Goal: Information Seeking & Learning: Learn about a topic

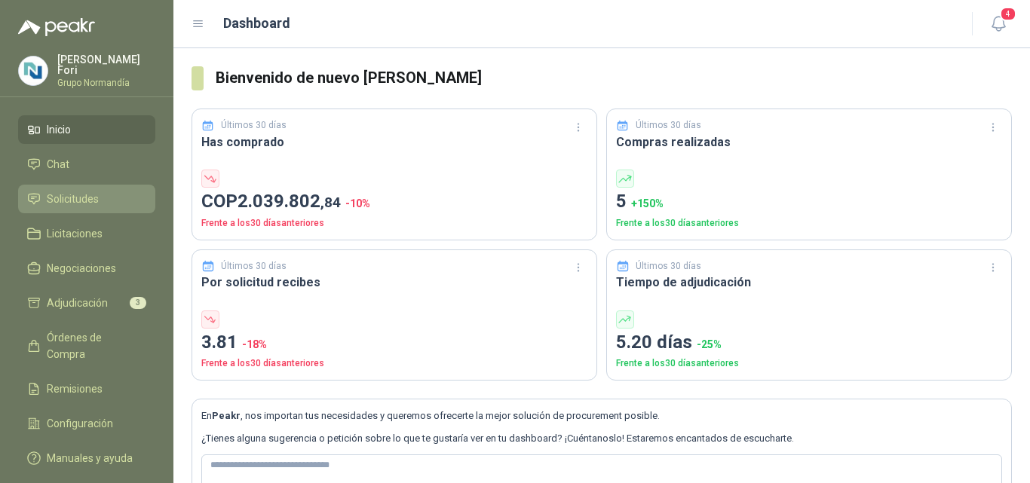
click at [67, 201] on span "Solicitudes" at bounding box center [73, 199] width 52 height 17
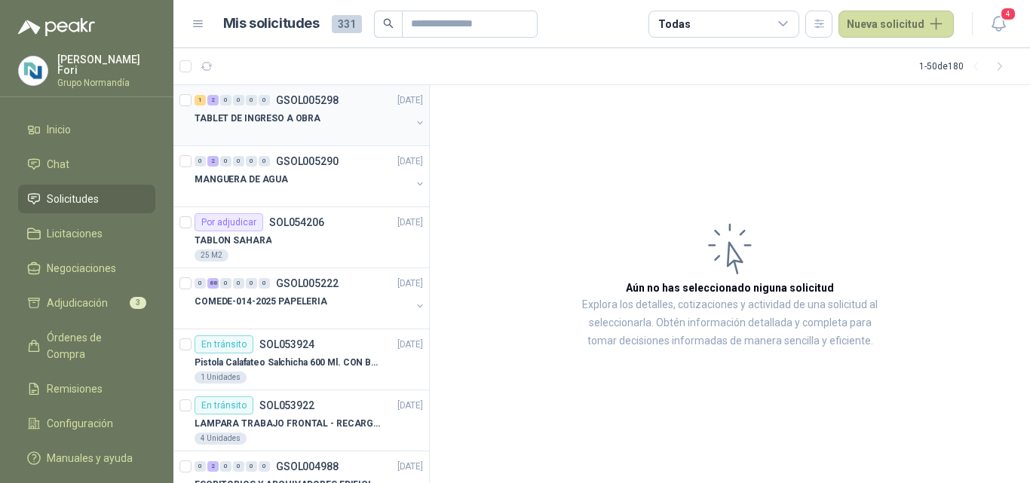
click at [245, 124] on p "TABLET DE INGRESO A OBRA" at bounding box center [258, 119] width 126 height 14
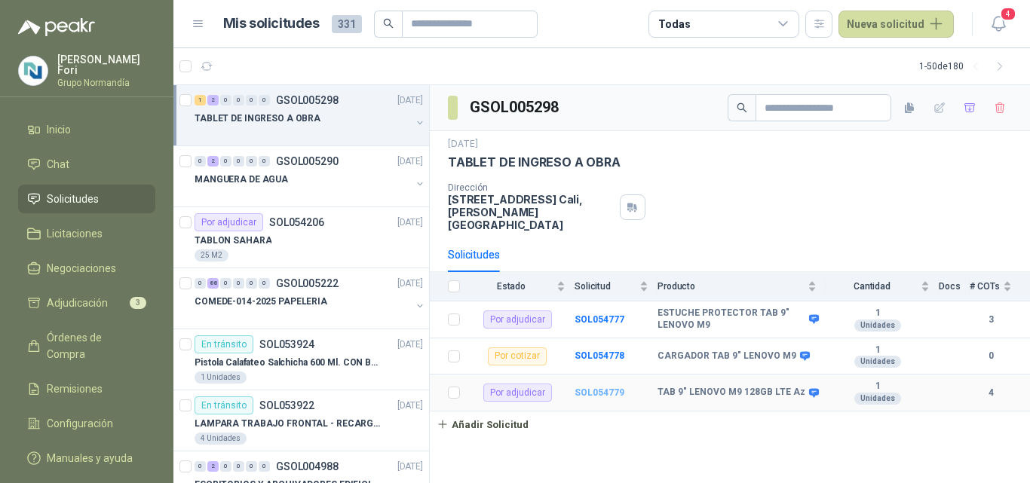
click at [597, 388] on b "SOL054779" at bounding box center [600, 393] width 50 height 11
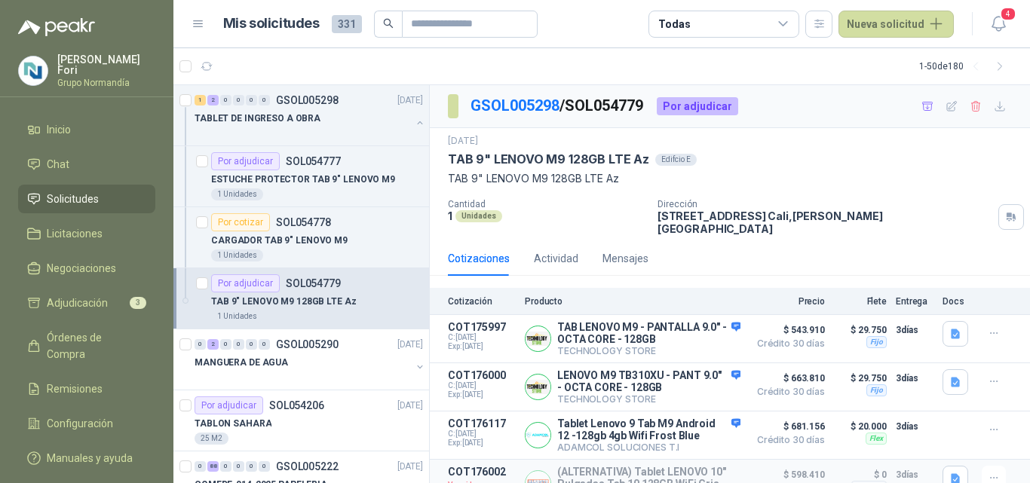
scroll to position [20, 0]
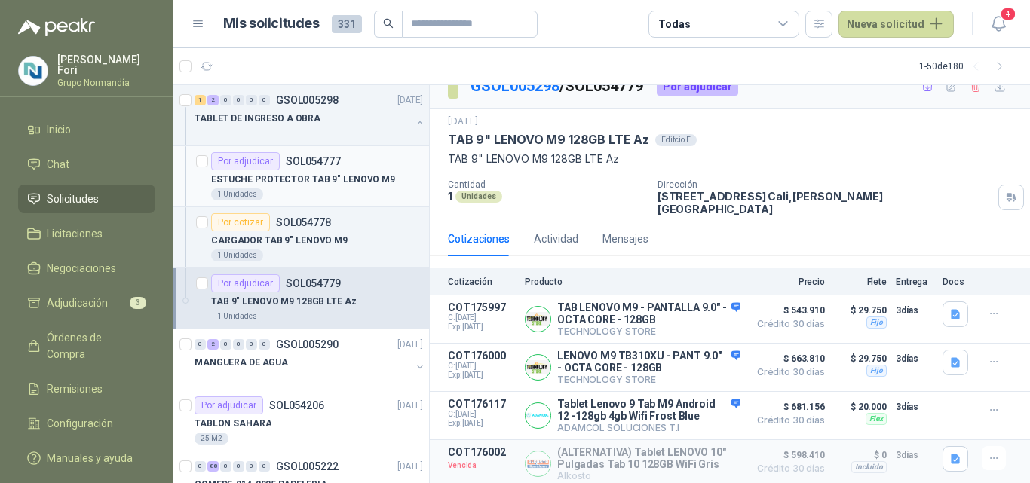
click at [284, 192] on div "1 Unidades" at bounding box center [317, 195] width 212 height 12
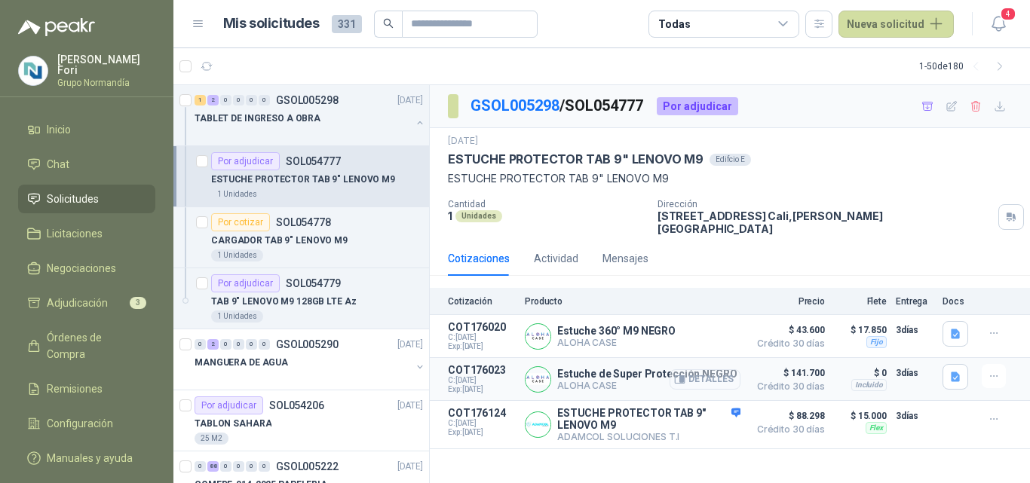
click at [698, 373] on button "Detalles" at bounding box center [705, 380] width 71 height 20
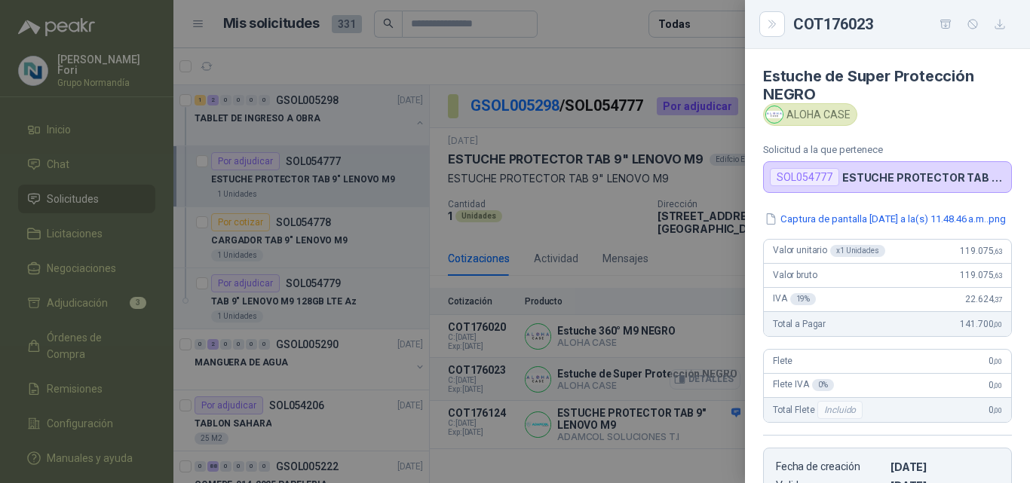
scroll to position [295, 0]
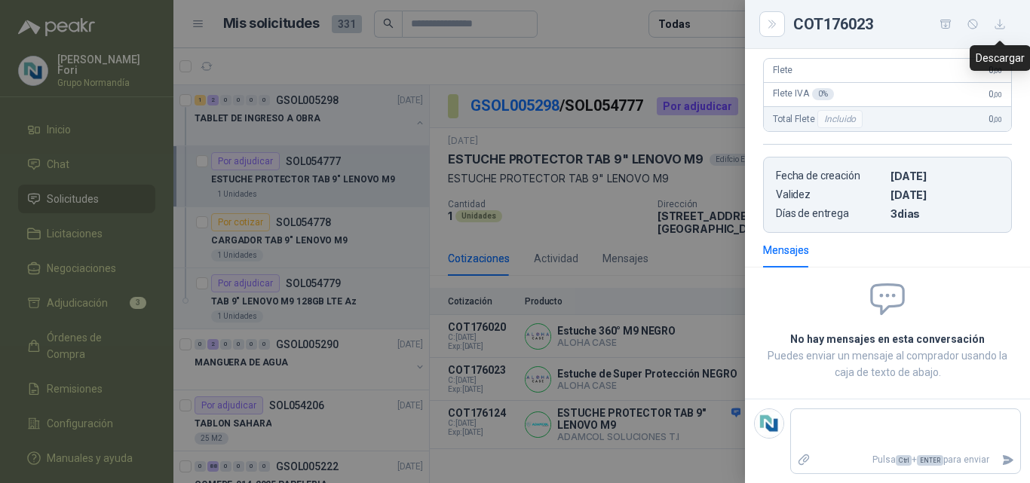
click at [992, 28] on button "button" at bounding box center [1000, 24] width 24 height 24
click at [604, 253] on div at bounding box center [515, 241] width 1030 height 483
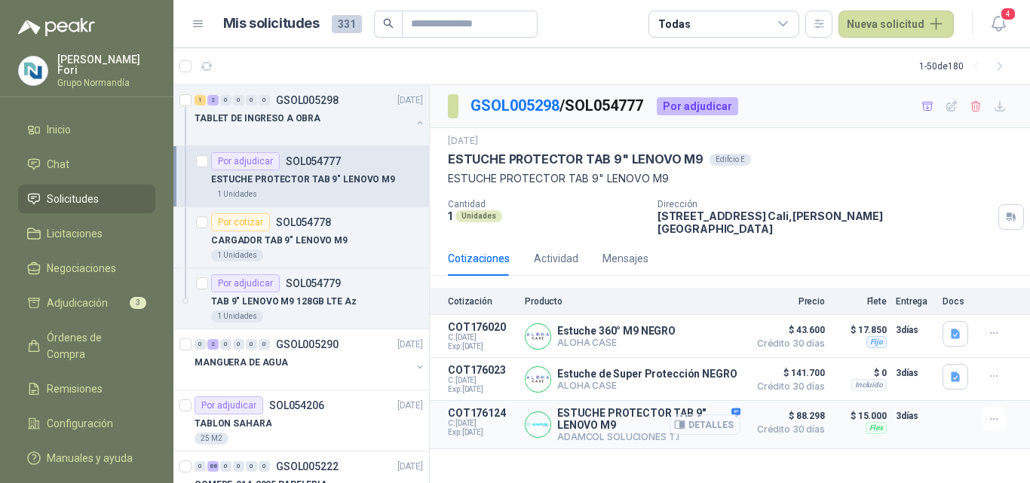
click at [715, 421] on button "Detalles" at bounding box center [705, 425] width 71 height 20
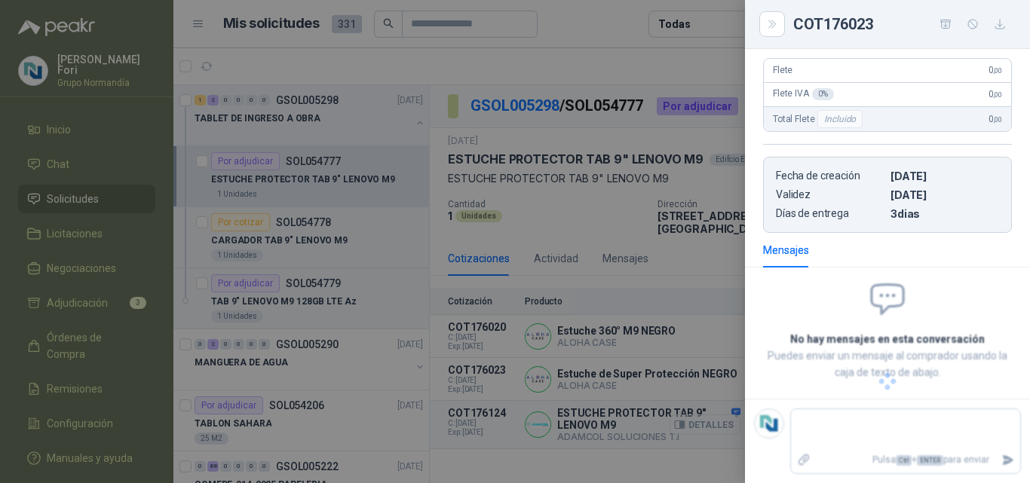
scroll to position [315, 0]
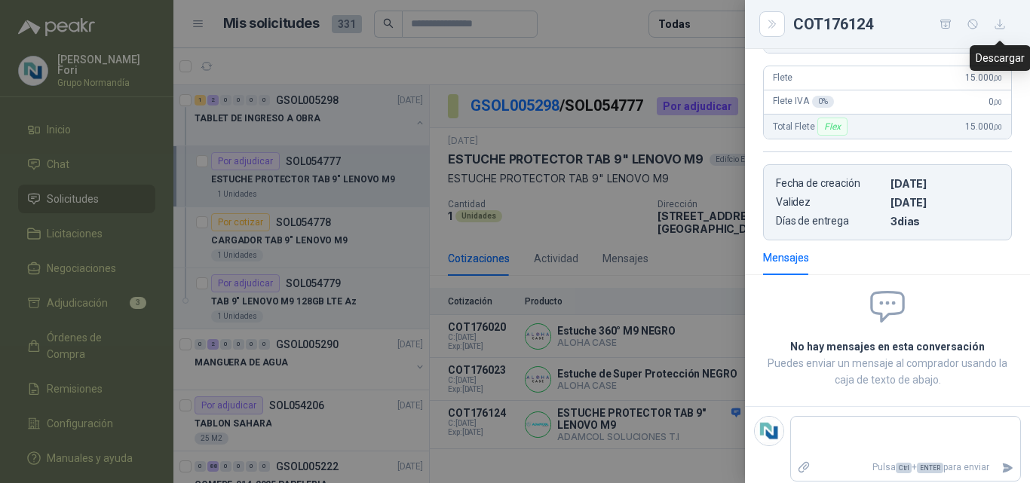
click at [999, 31] on button "button" at bounding box center [1000, 24] width 24 height 24
click at [691, 209] on div at bounding box center [515, 241] width 1030 height 483
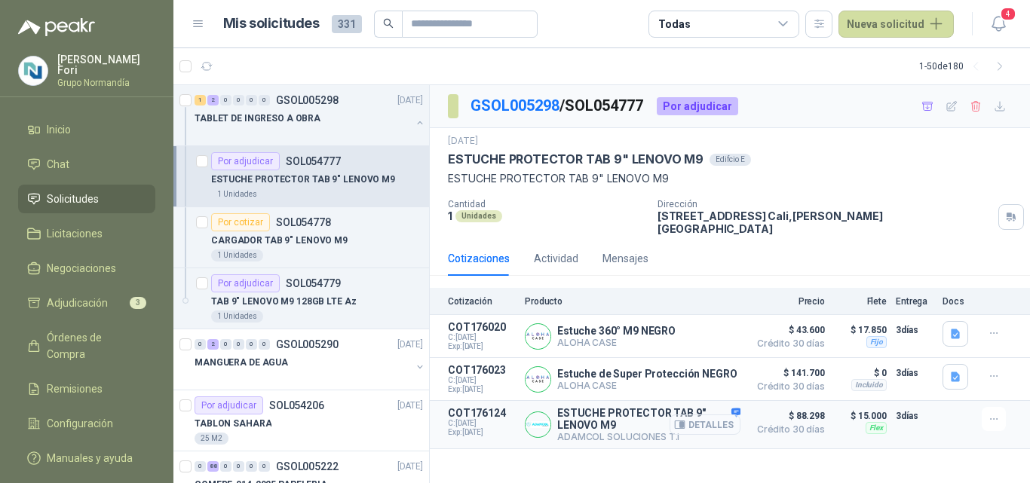
click at [704, 419] on button "Detalles" at bounding box center [705, 425] width 71 height 20
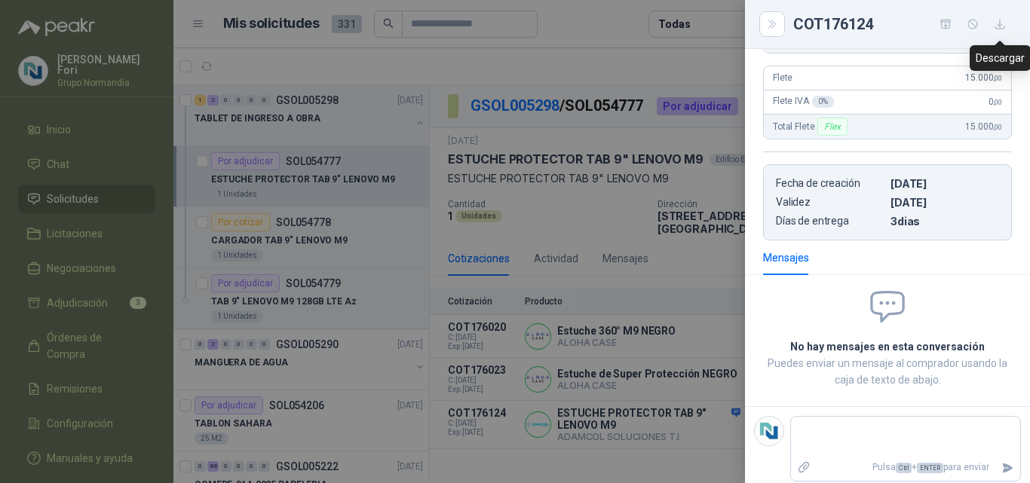
click at [1002, 26] on icon "button" at bounding box center [1000, 24] width 13 height 13
click at [536, 267] on div at bounding box center [515, 241] width 1030 height 483
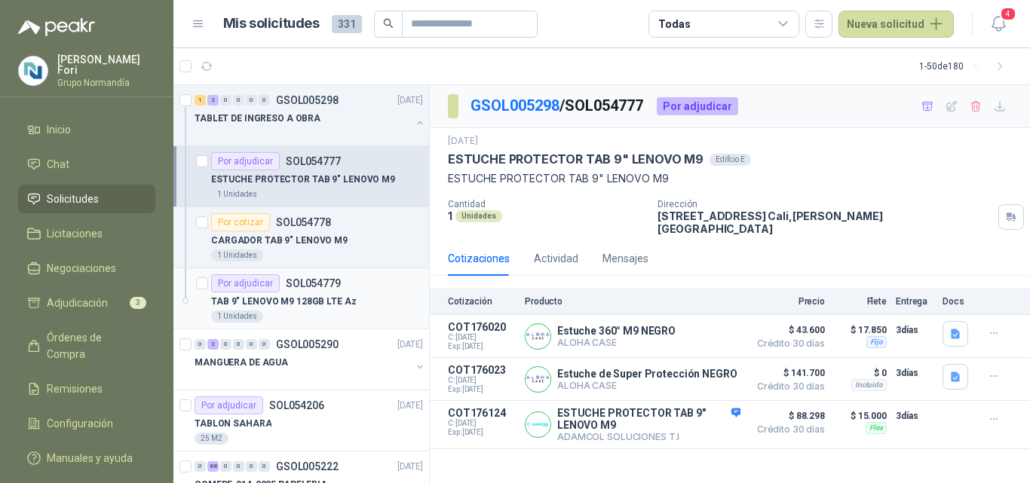
click at [293, 320] on div "1 Unidades" at bounding box center [317, 317] width 212 height 12
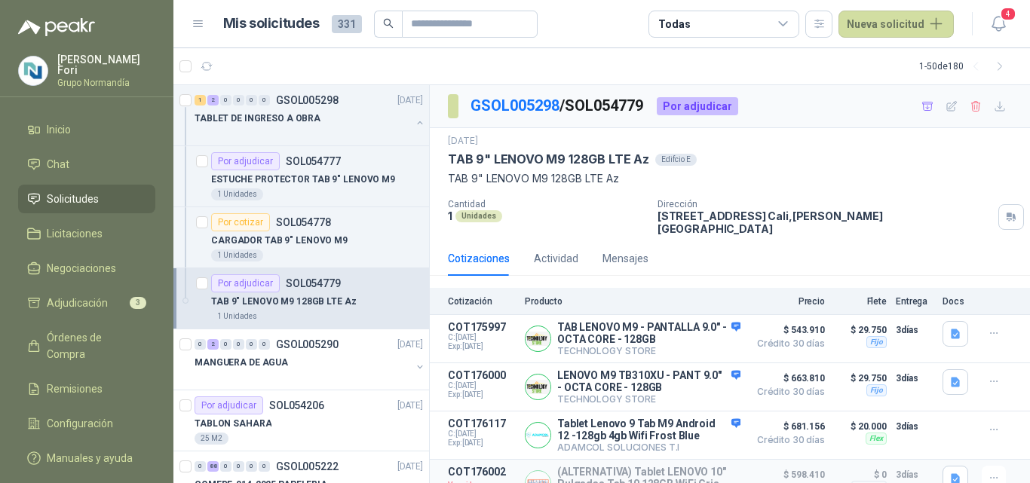
scroll to position [20, 0]
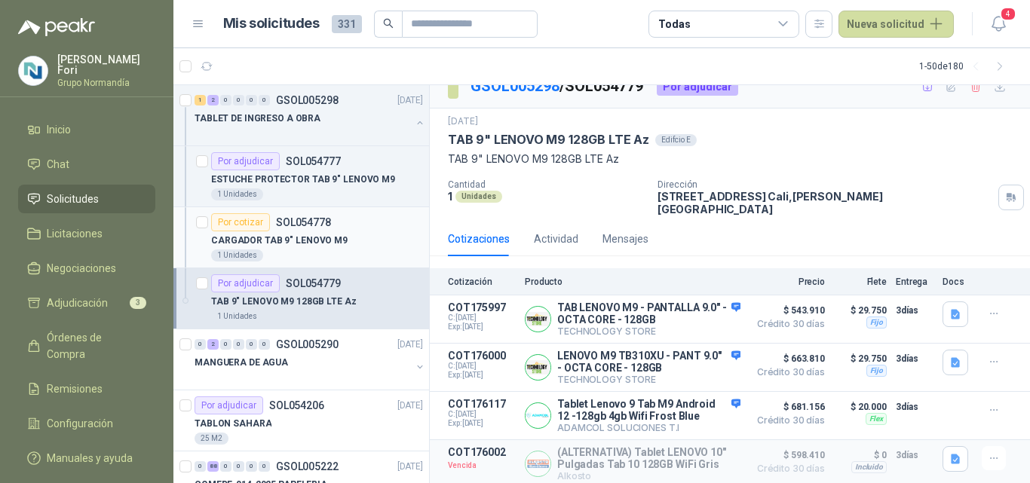
click at [342, 244] on div "CARGADOR TAB 9" LENOVO M9" at bounding box center [317, 241] width 212 height 18
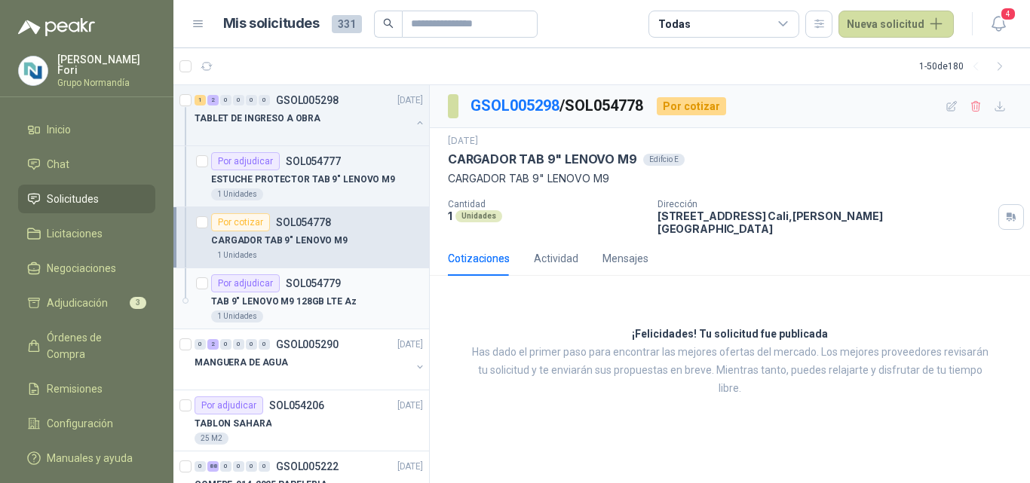
click at [325, 302] on p "TAB 9" LENOVO M9 128GB LTE Az" at bounding box center [284, 302] width 146 height 14
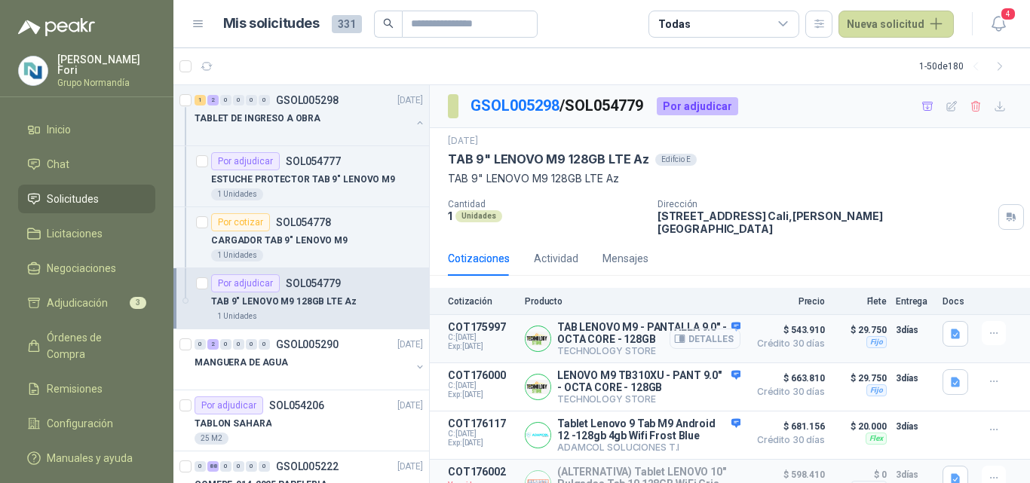
click at [705, 331] on button "Detalles" at bounding box center [705, 339] width 71 height 20
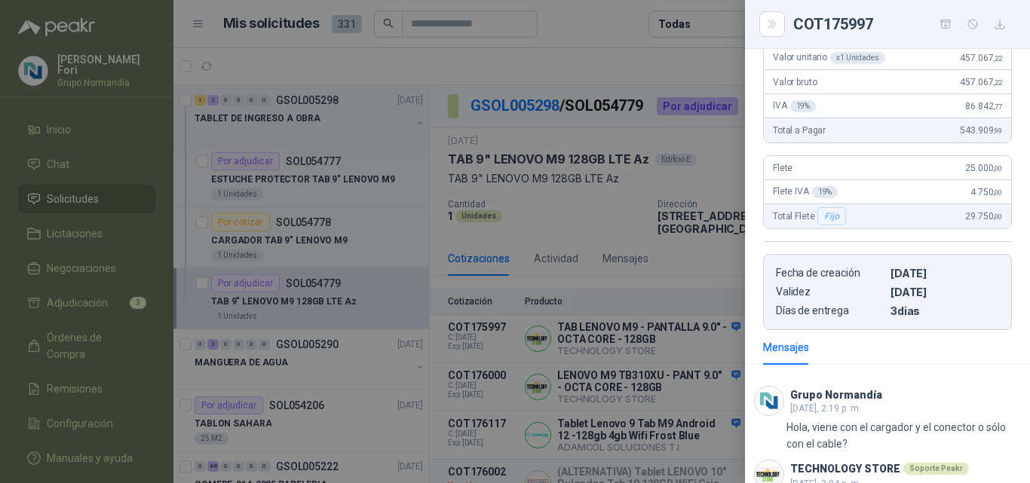
scroll to position [443, 0]
